Goal: Transaction & Acquisition: Purchase product/service

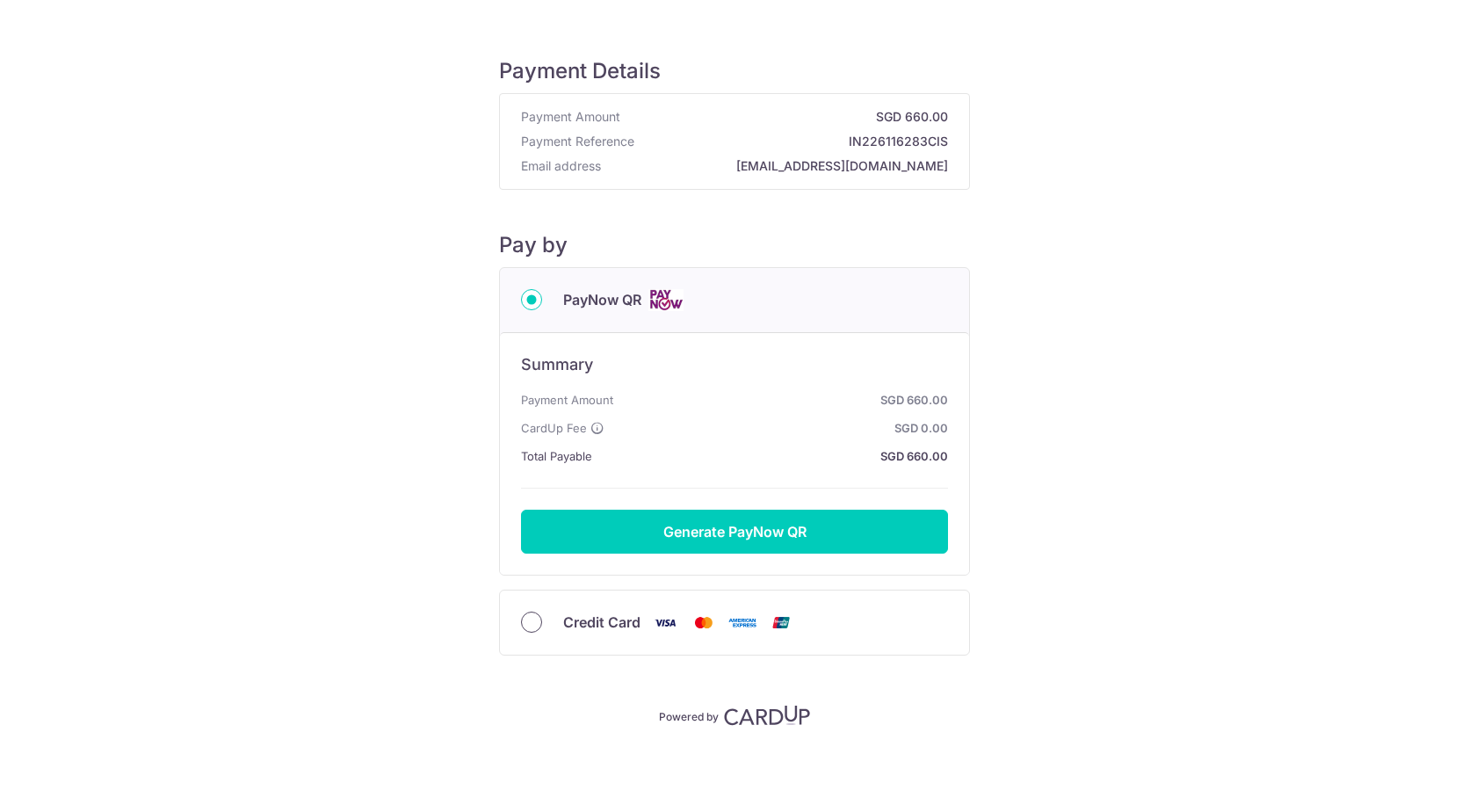
click at [537, 619] on input "Credit Card" at bounding box center [531, 622] width 21 height 21
radio input "true"
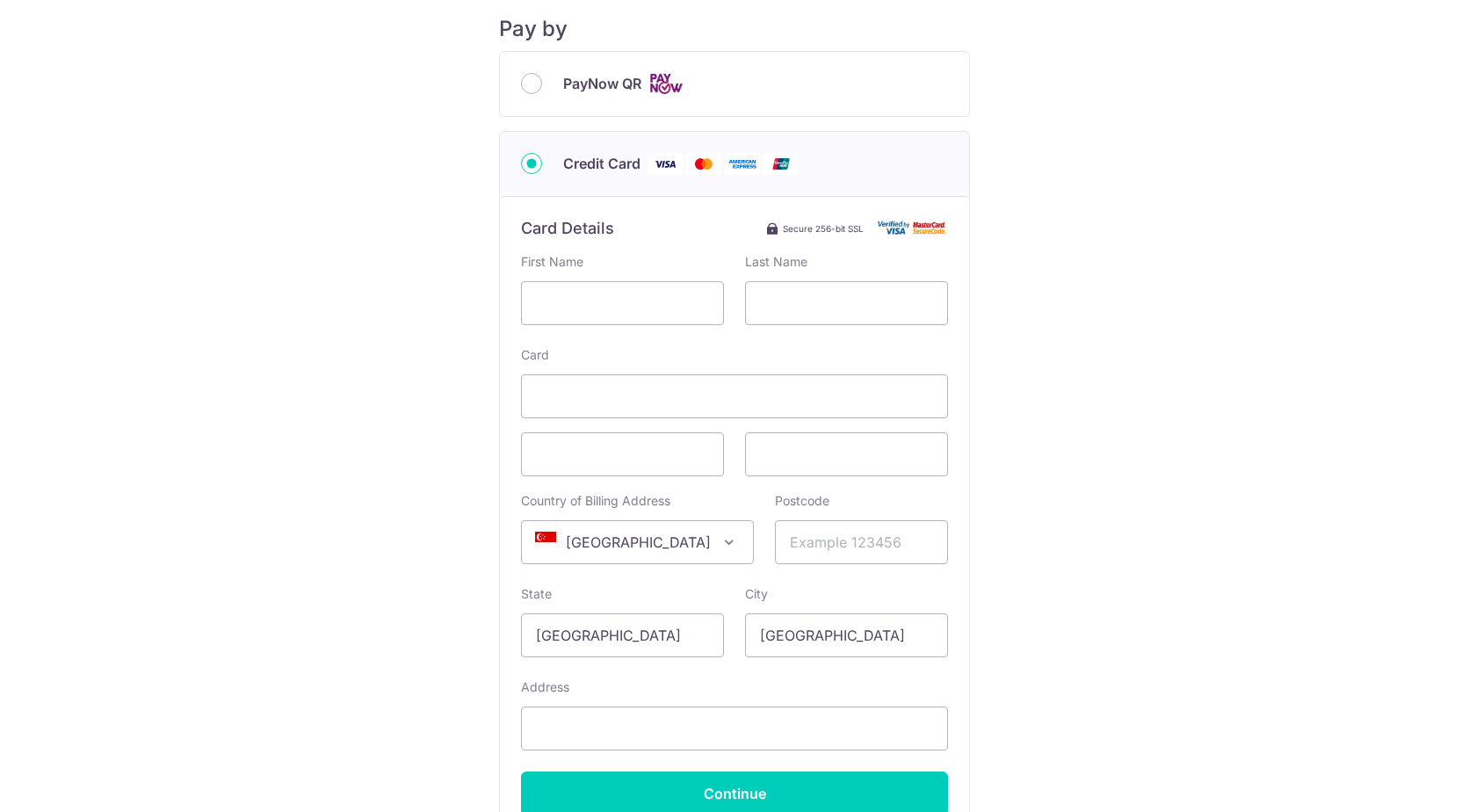
scroll to position [264, 0]
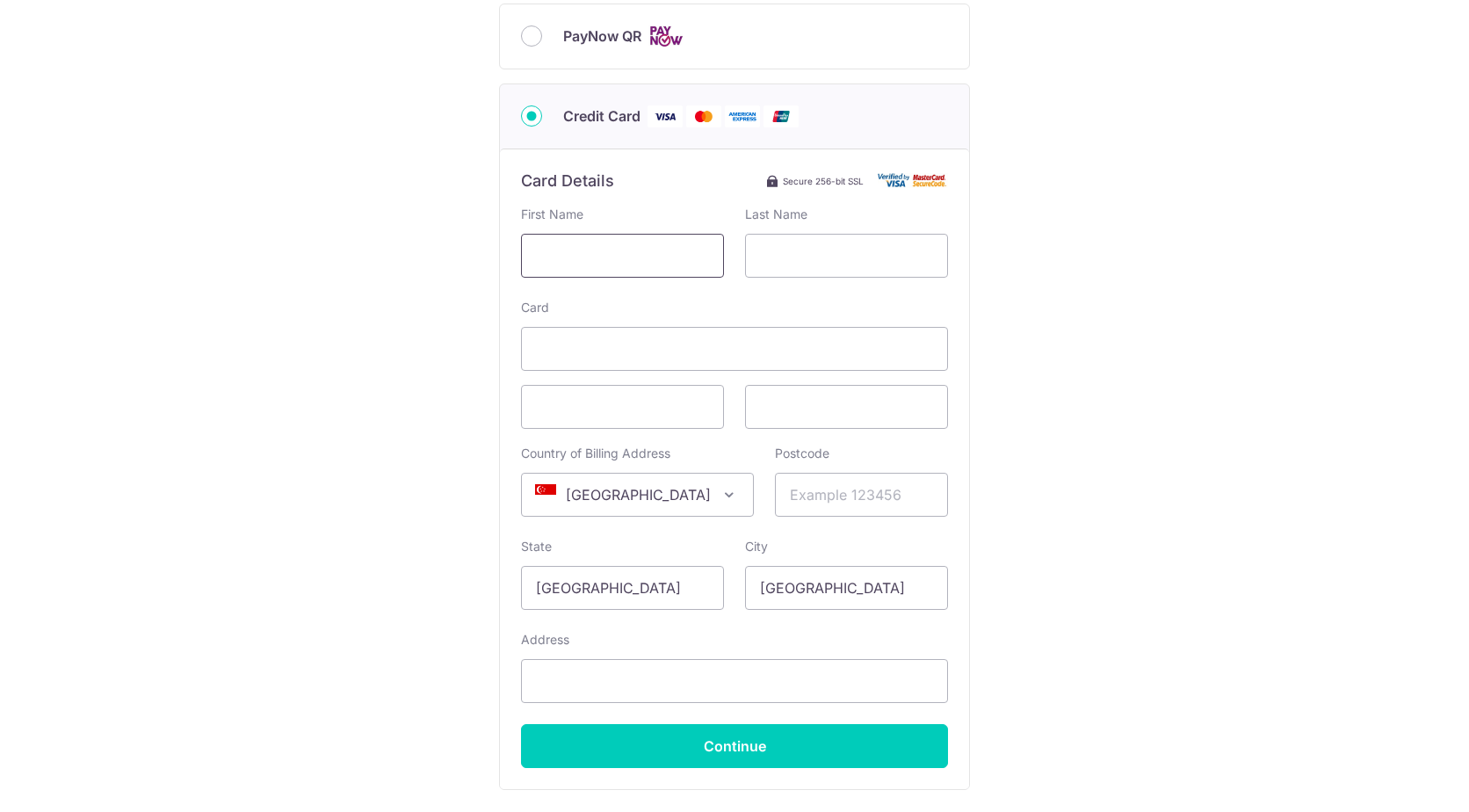
click at [566, 249] on input "text" at bounding box center [622, 255] width 203 height 44
type input "li"
type input "Nan"
click at [631, 497] on span "[GEOGRAPHIC_DATA]" at bounding box center [637, 495] width 231 height 42
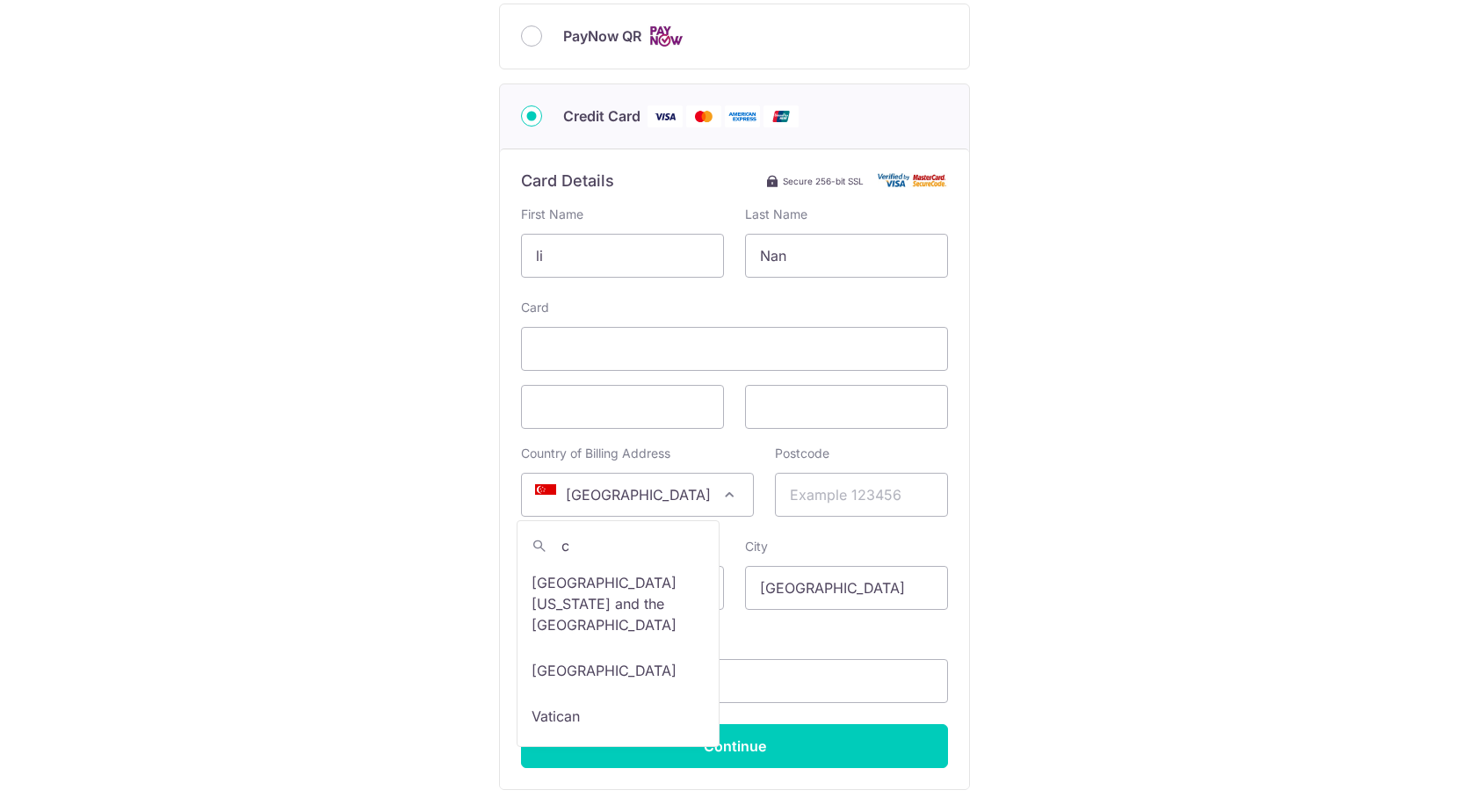
scroll to position [0, 0]
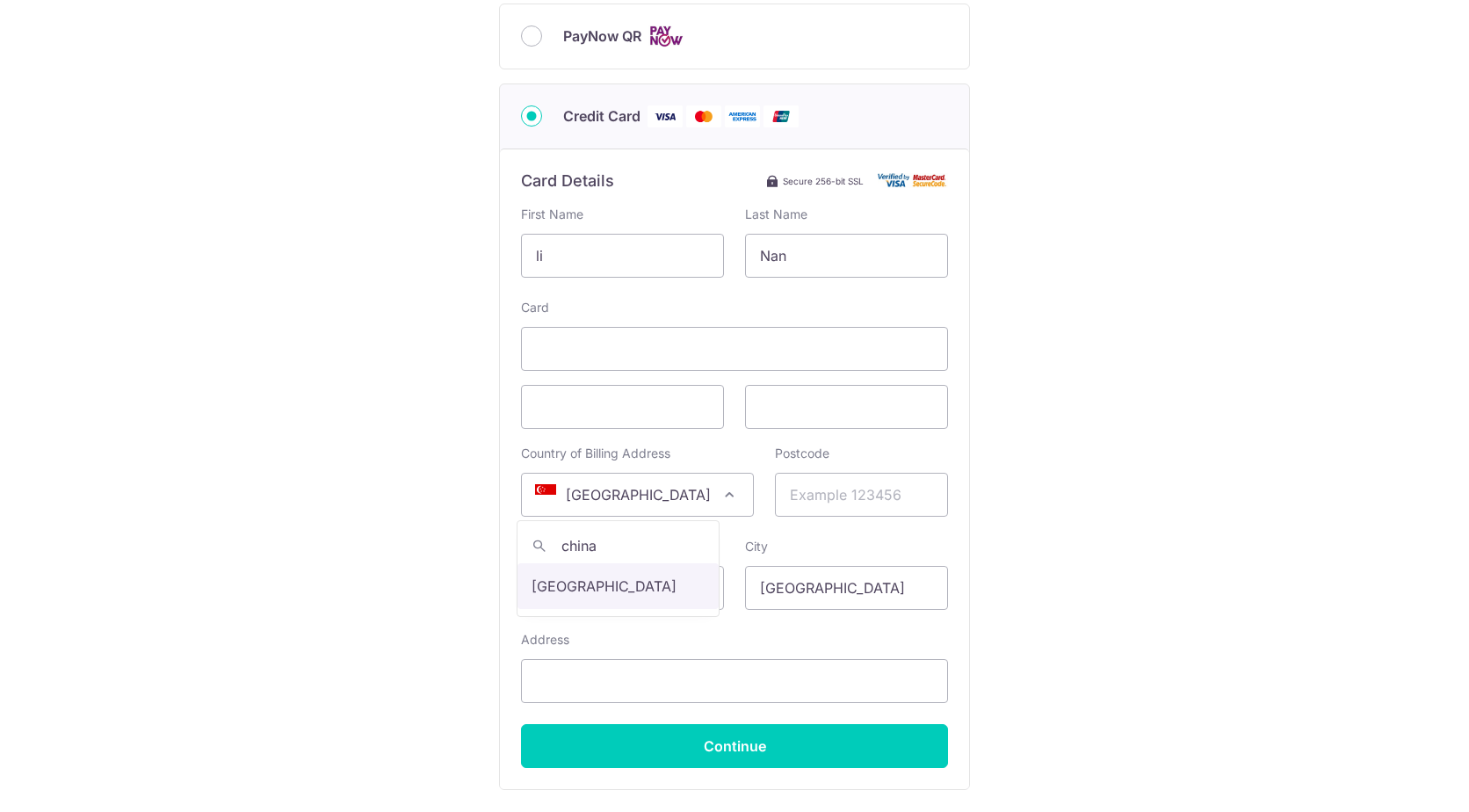
type input "china"
select select "48"
click at [813, 494] on input "Postcode" at bounding box center [862, 495] width 173 height 44
type input "100026"
select select "199"
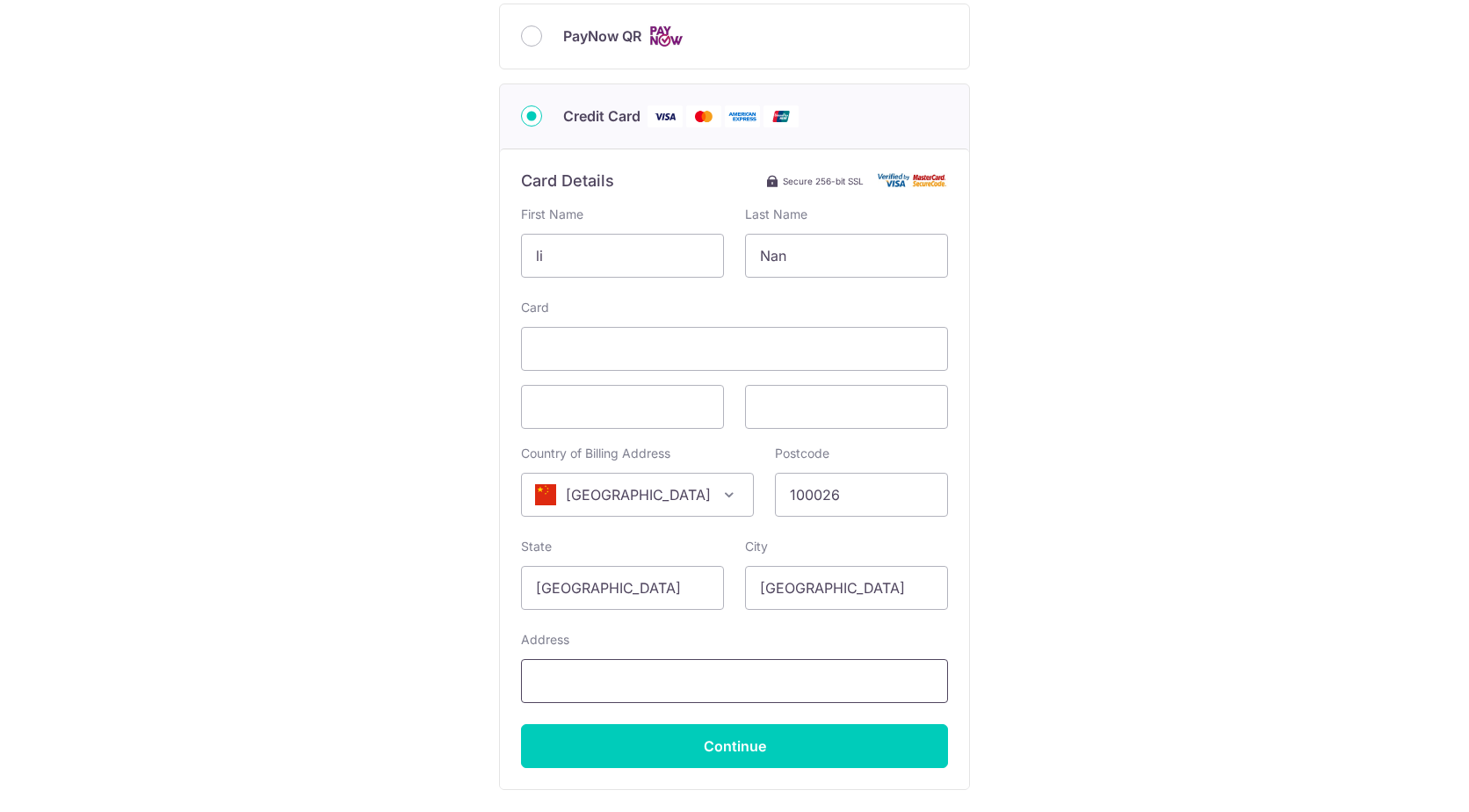
type input "ROom 2006, A building, [US_STATE][GEOGRAPHIC_DATA],"
click at [1065, 558] on div "Payment Details Payment Amount SGD 660.00 Payment Reference IN226116283CIS Emai…" at bounding box center [735, 312] width 1385 height 1096
click at [675, 595] on input "[GEOGRAPHIC_DATA]" at bounding box center [622, 588] width 203 height 44
drag, startPoint x: 679, startPoint y: 590, endPoint x: 476, endPoint y: 585, distance: 203.1
click at [476, 585] on div "Payment Details Payment Amount SGD 660.00 Payment Reference IN226116283CIS Emai…" at bounding box center [735, 312] width 1385 height 1096
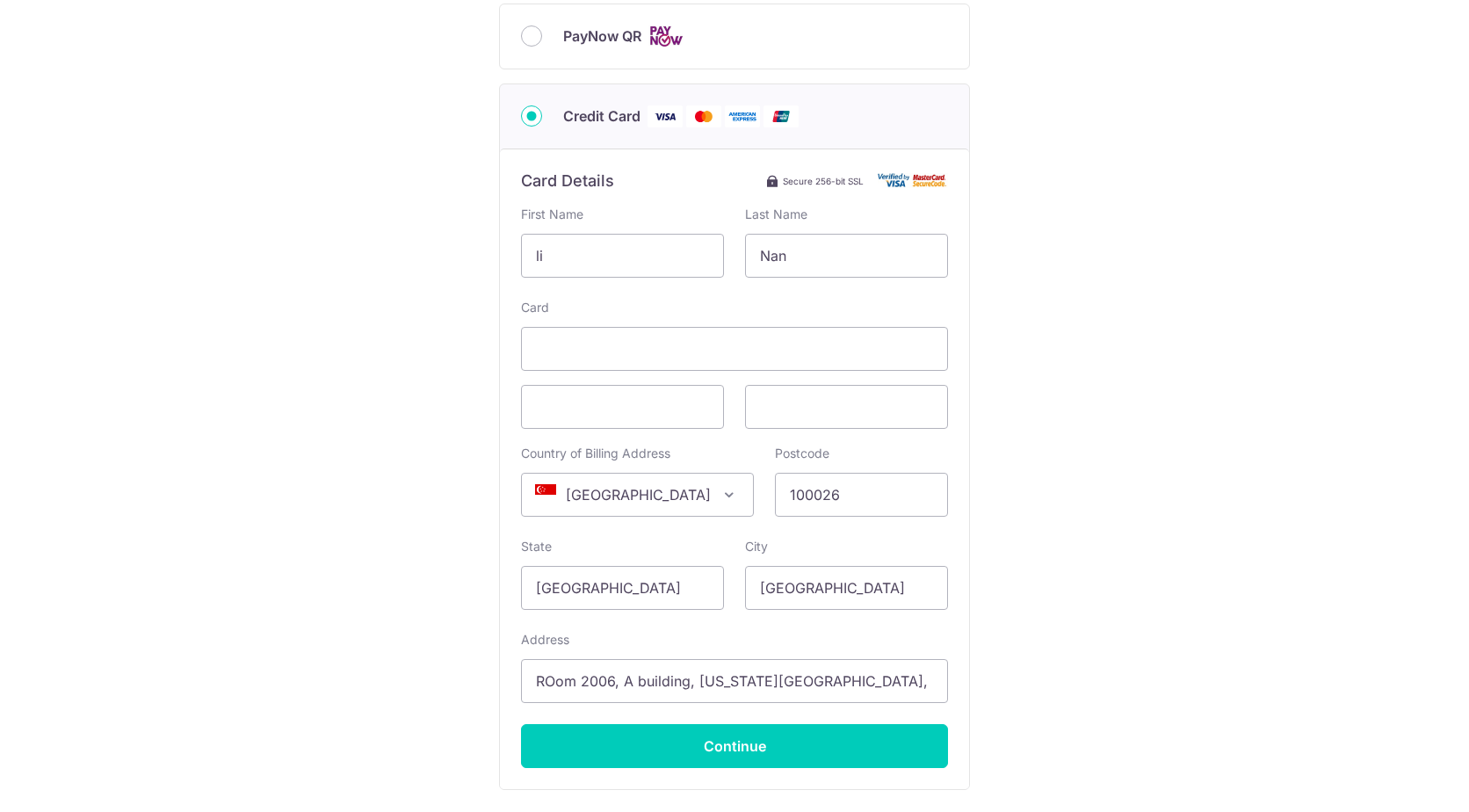
click at [1127, 578] on div "Payment Details Payment Amount SGD 660.00 Payment Reference IN226116283CIS Emai…" at bounding box center [735, 312] width 1385 height 1096
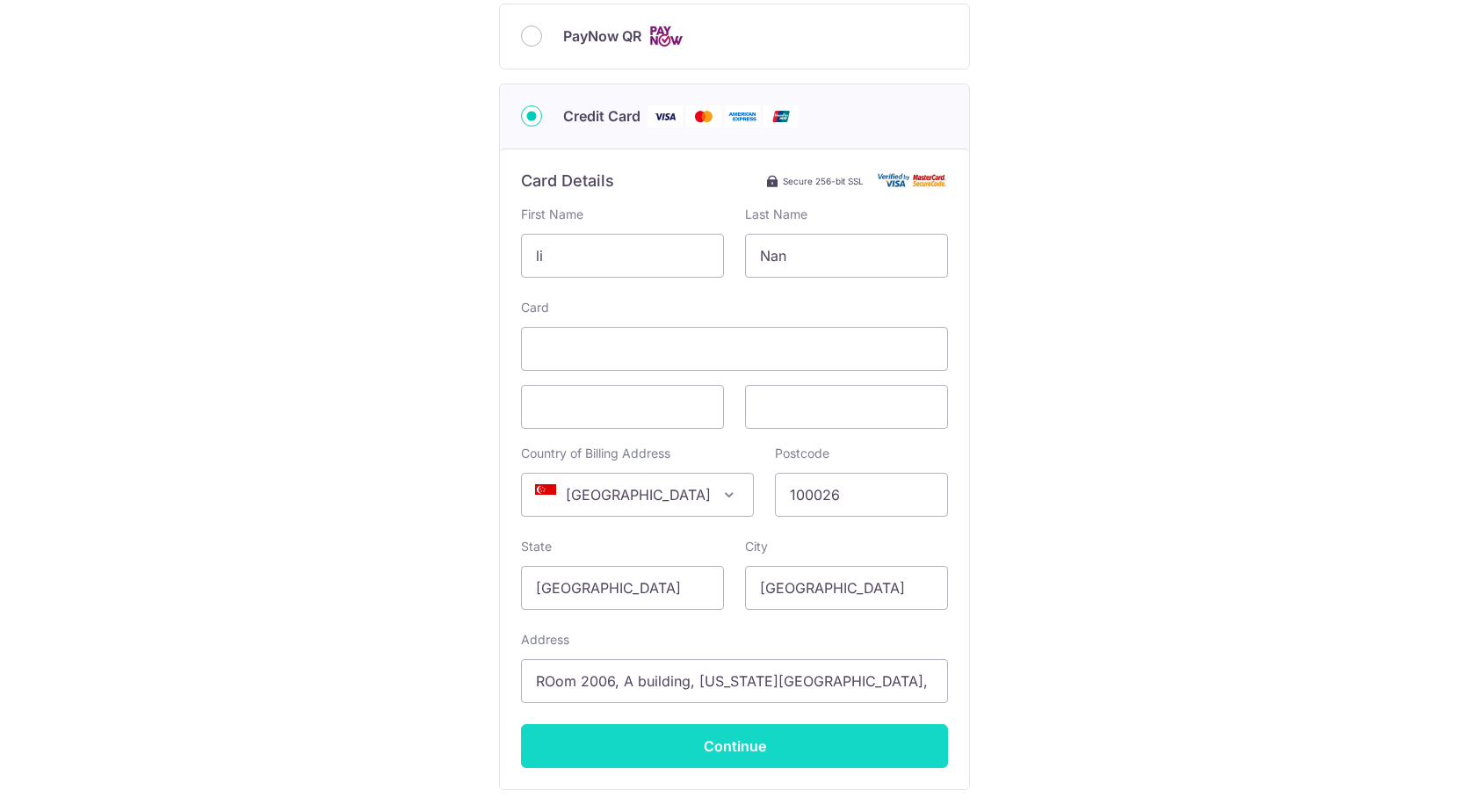
click at [814, 751] on input "Continue" at bounding box center [734, 745] width 427 height 44
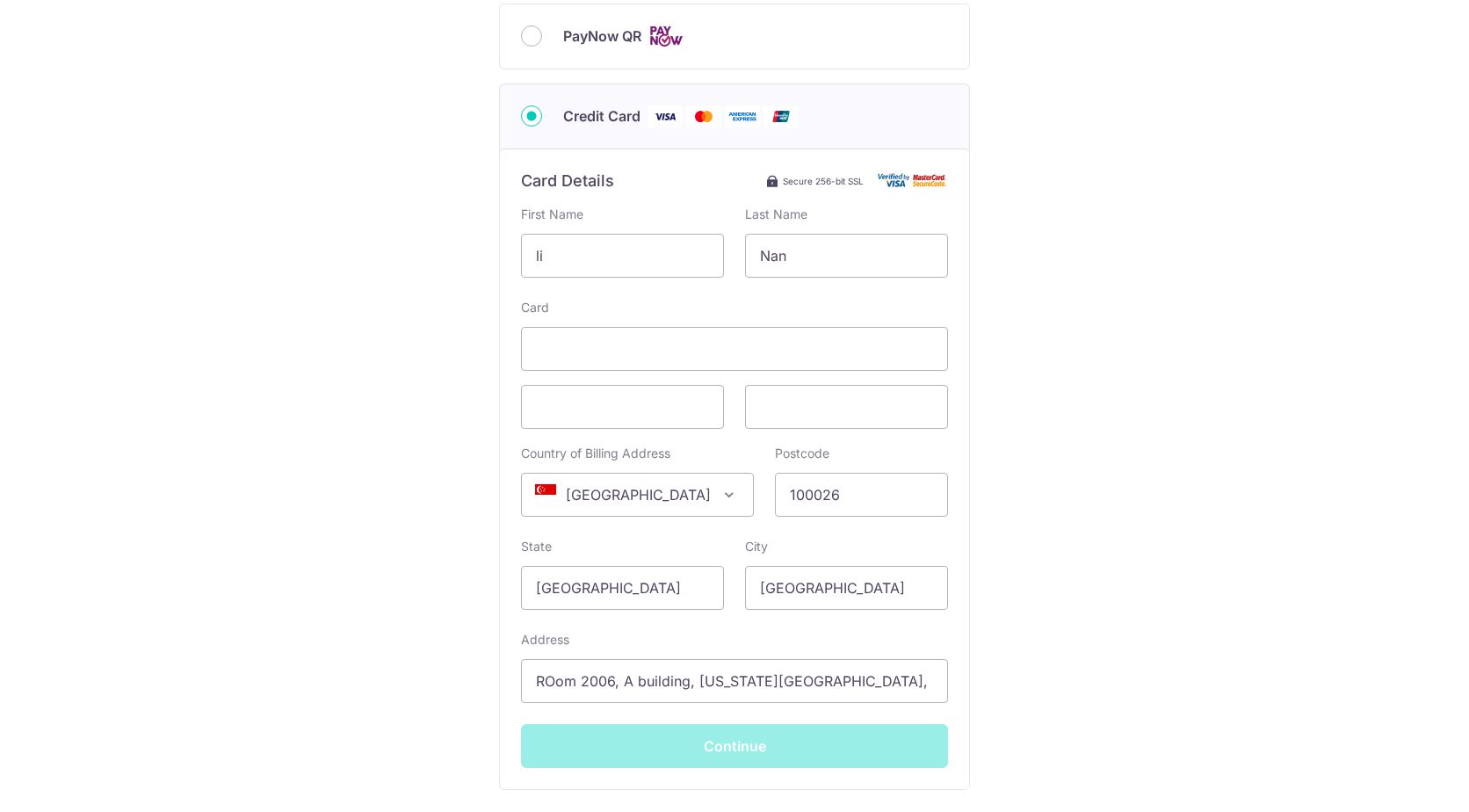
type input "**** 2282"
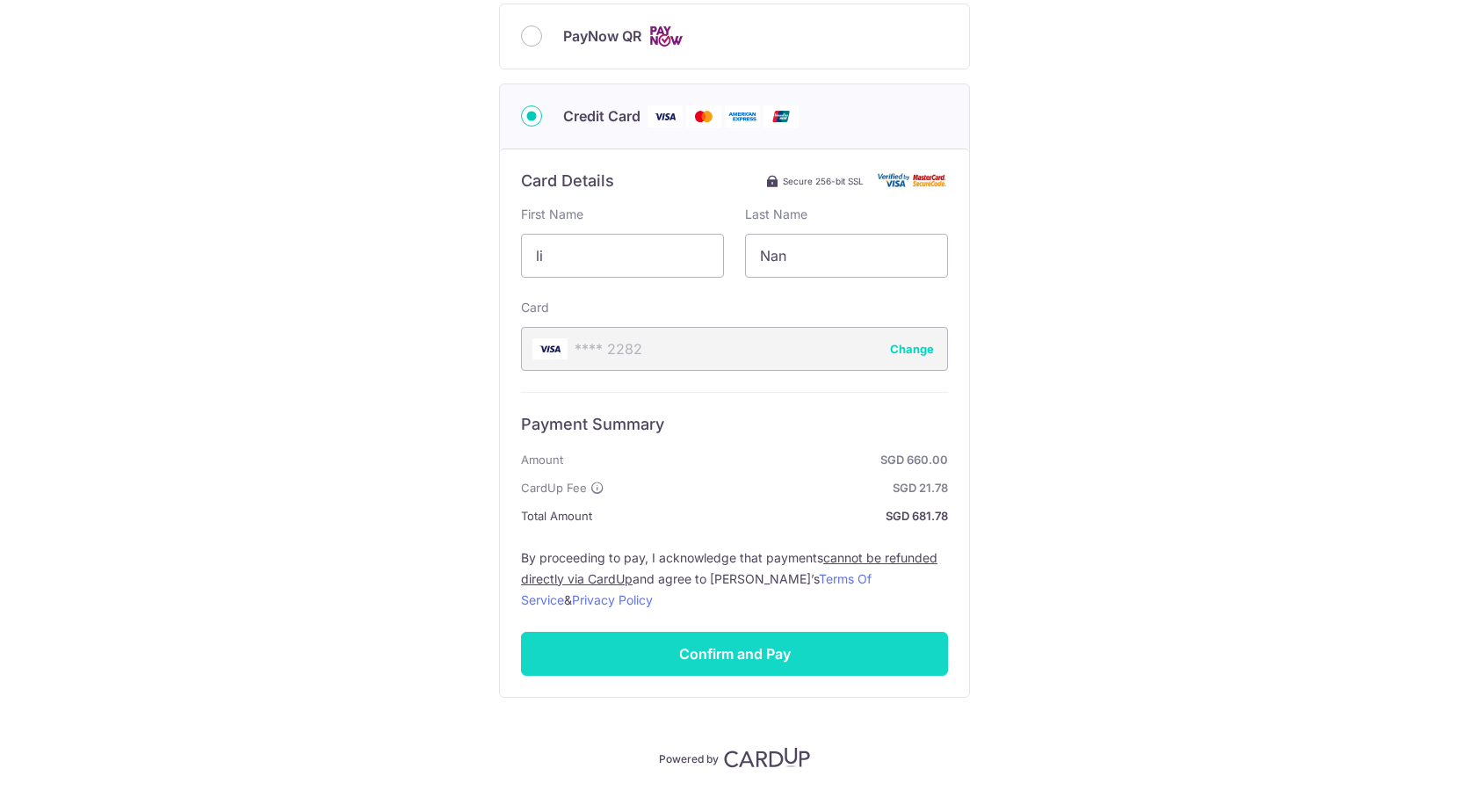
click at [889, 652] on input "Confirm and Pay" at bounding box center [734, 654] width 427 height 44
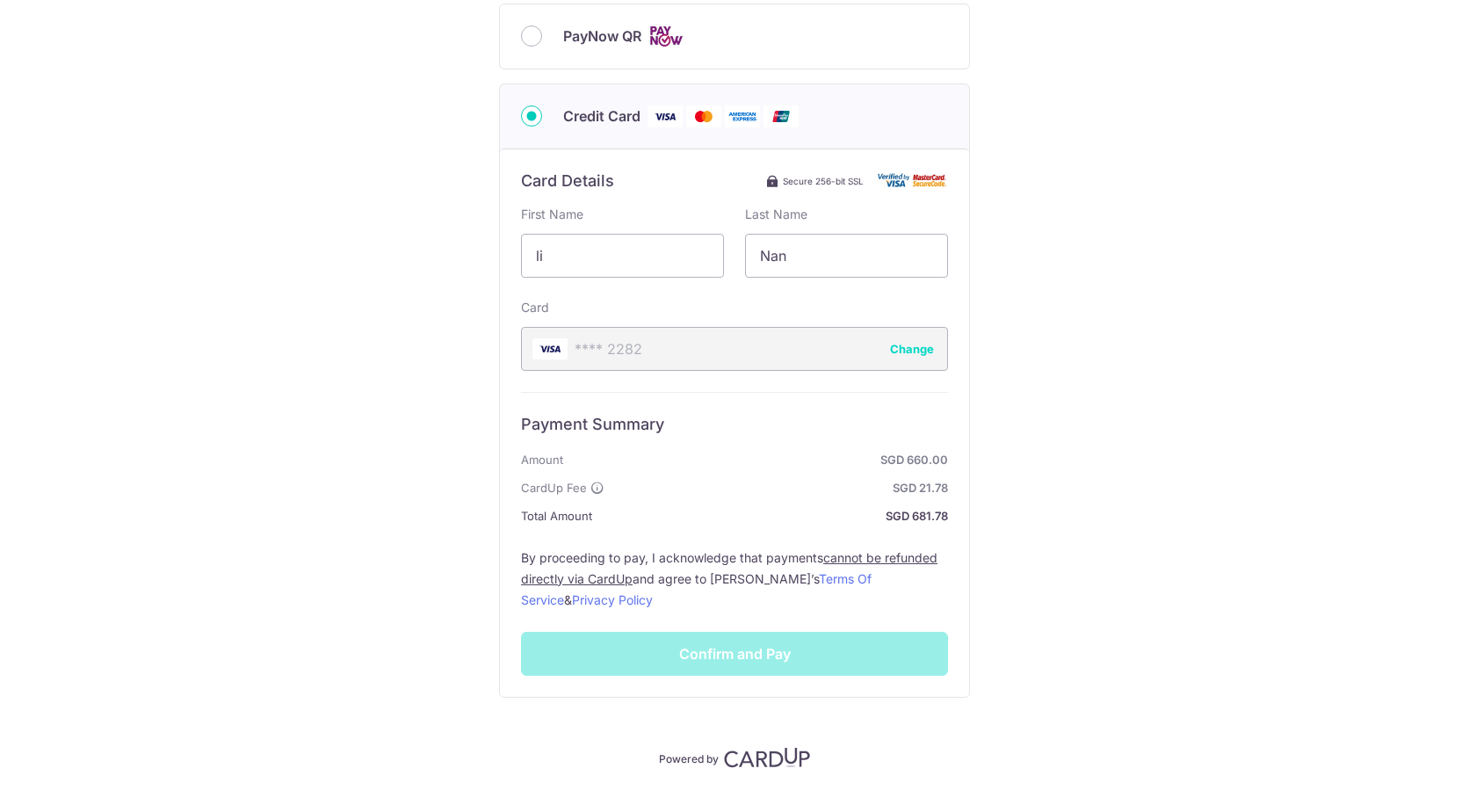
click at [1247, 364] on div "Payment Details Payment Amount SGD 660.00 Payment Reference IN226116283CIS Emai…" at bounding box center [735, 266] width 1385 height 1003
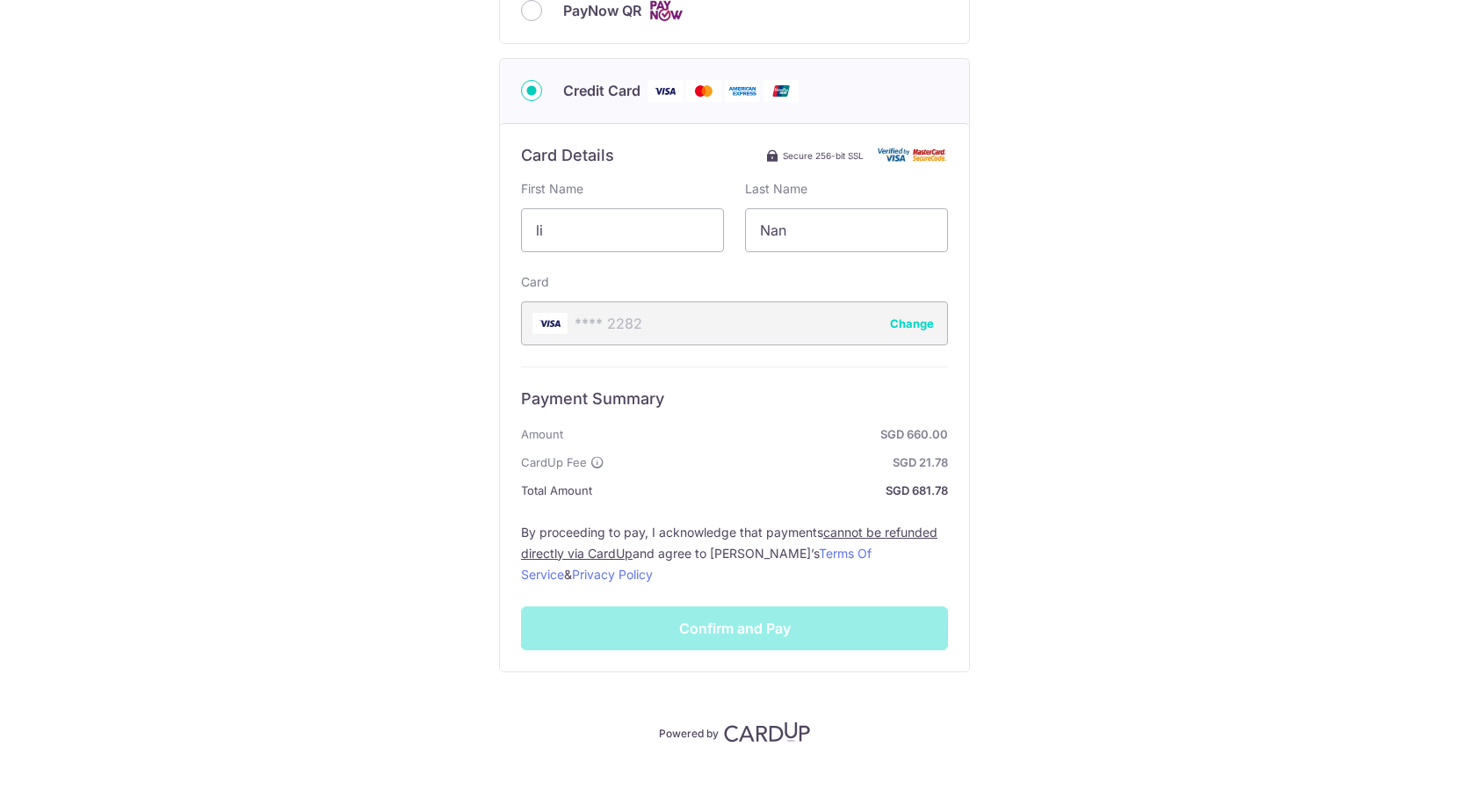
scroll to position [302, 0]
